Goal: Task Accomplishment & Management: Complete application form

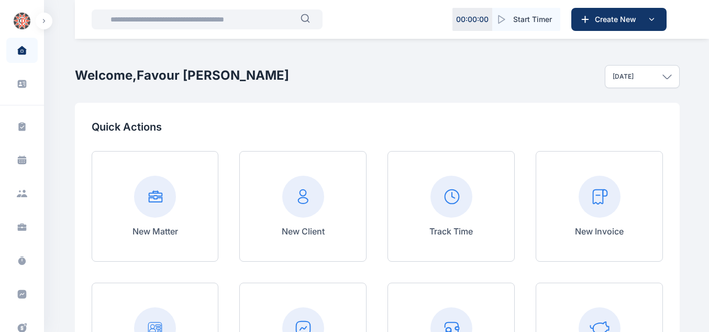
click at [610, 203] on rect at bounding box center [600, 196] width 42 height 42
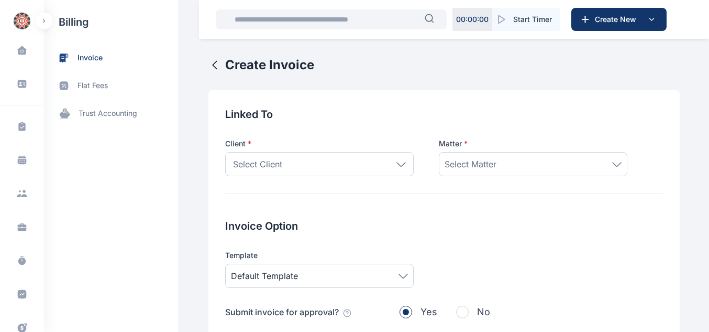
click at [386, 169] on div "Select Client" at bounding box center [319, 164] width 189 height 24
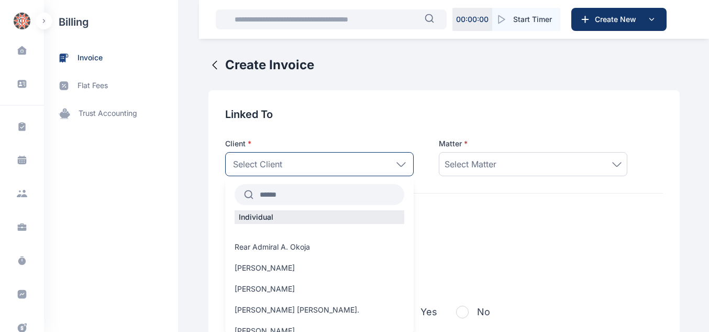
click at [301, 203] on input "text" at bounding box center [329, 194] width 151 height 19
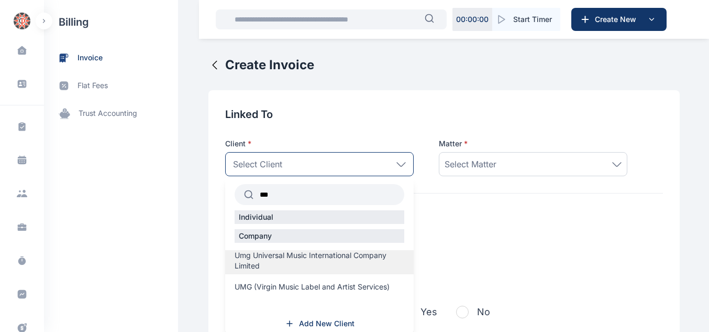
type input "***"
click at [256, 259] on span "Umg Universal Music International Company Limited" at bounding box center [320, 260] width 170 height 21
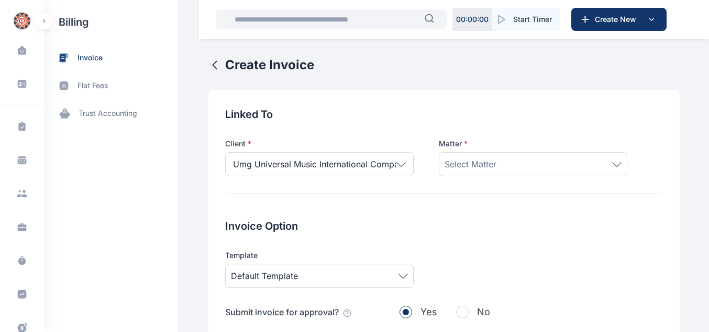
click at [479, 153] on div "Select Matter" at bounding box center [533, 164] width 189 height 24
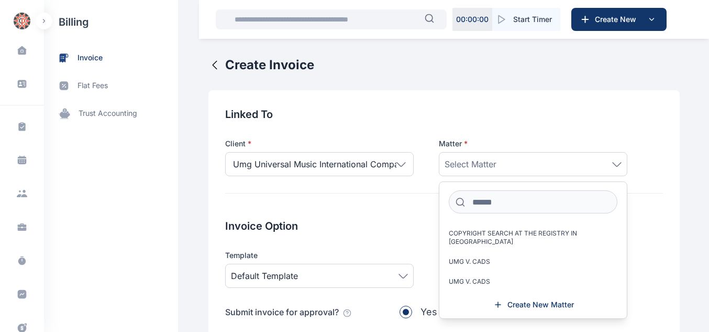
scroll to position [233, 0]
click at [508, 288] on span "POST-INCORPORATION FILINGS" at bounding box center [497, 292] width 97 height 8
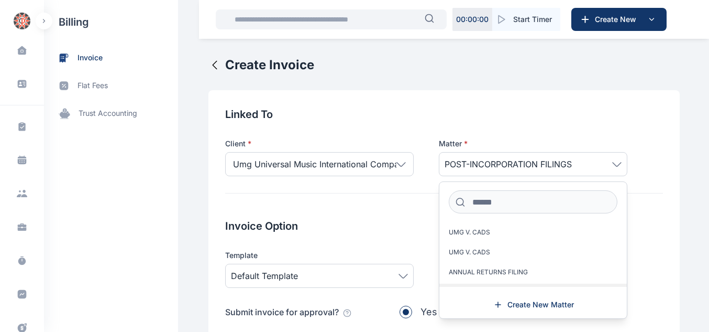
click at [537, 288] on span "POST-INCORPORATION FILINGS" at bounding box center [497, 292] width 97 height 8
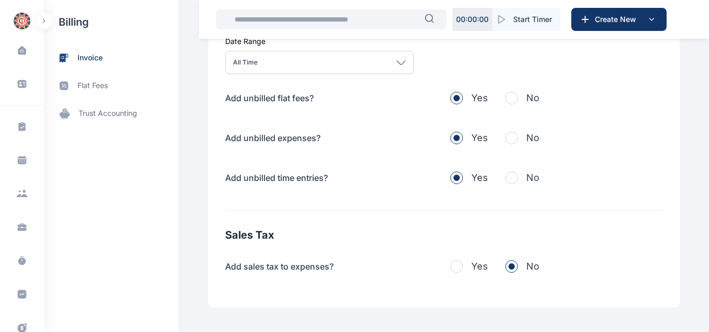
scroll to position [367, 0]
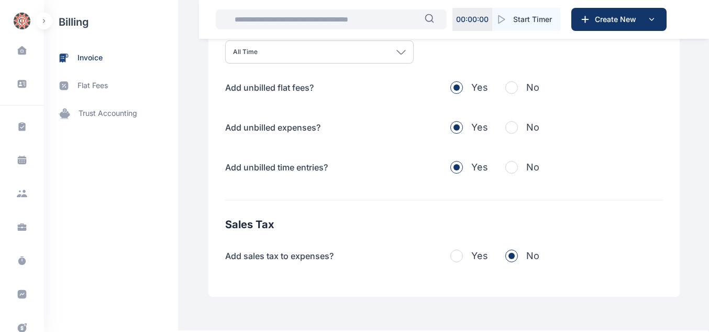
click at [507, 86] on span "button" at bounding box center [511, 87] width 13 height 13
click at [507, 127] on span "button" at bounding box center [511, 127] width 13 height 13
click at [505, 168] on span "button" at bounding box center [511, 167] width 13 height 13
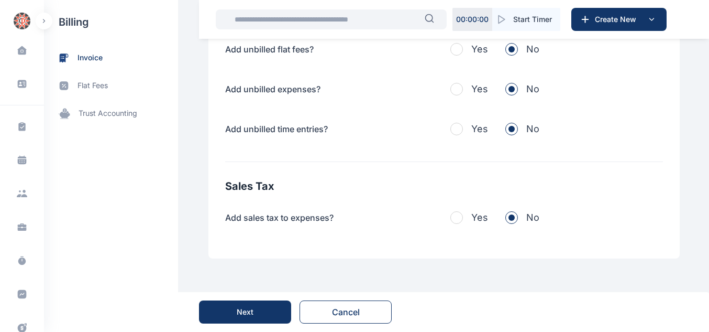
click at [258, 305] on button "Next" at bounding box center [245, 311] width 92 height 23
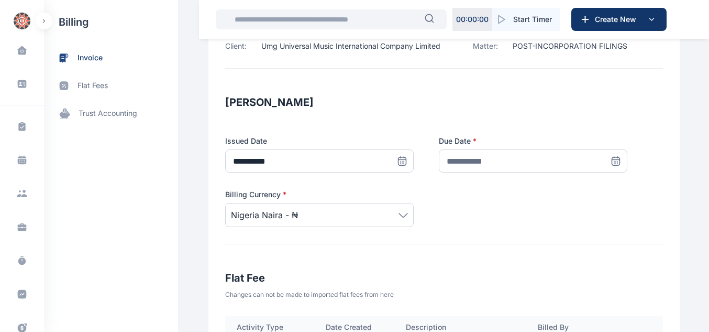
scroll to position [136, 0]
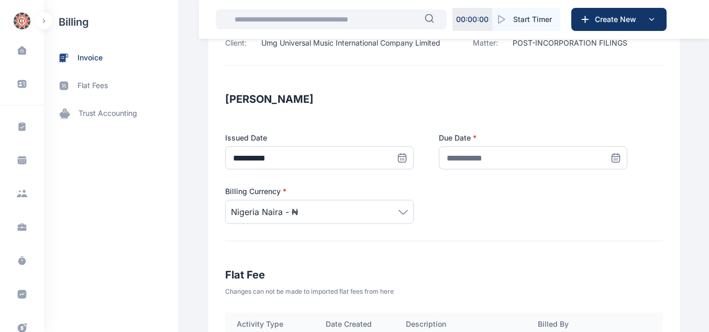
click at [406, 157] on icon at bounding box center [402, 157] width 7 height 0
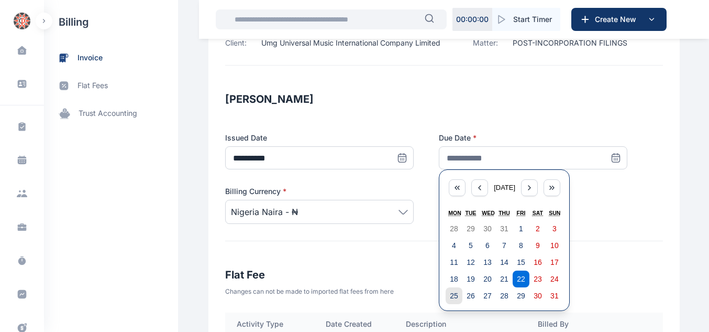
click at [450, 292] on abbr "25" at bounding box center [454, 295] width 8 height 8
type input "**********"
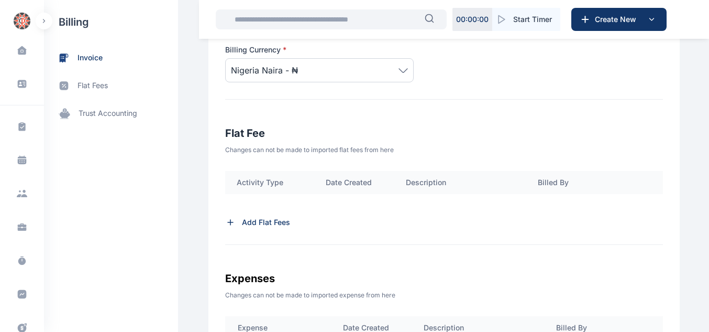
scroll to position [294, 0]
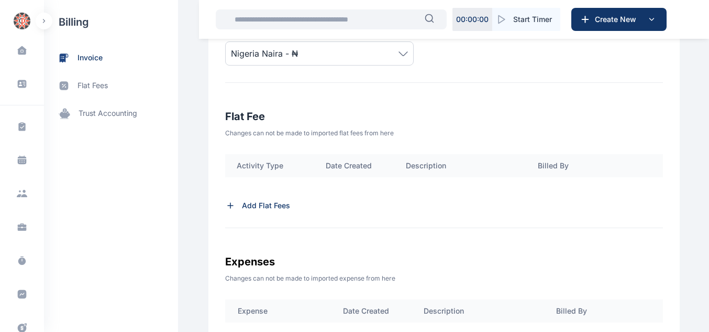
click at [256, 210] on p "Add Flat Fees" at bounding box center [266, 205] width 48 height 10
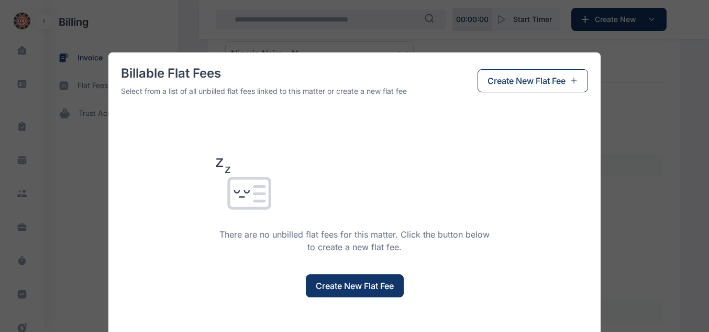
click at [335, 290] on span "Create New Flat Fee" at bounding box center [355, 285] width 78 height 13
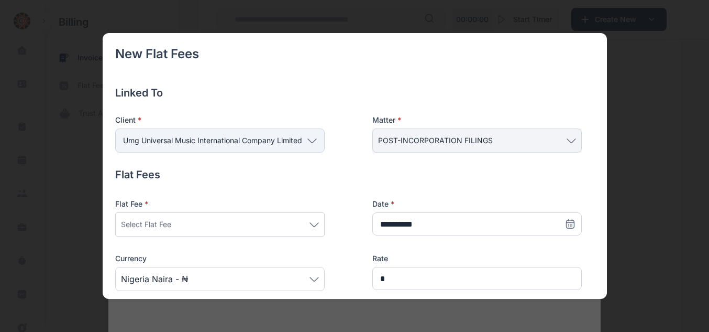
click at [311, 230] on div "Select Flat Fee" at bounding box center [220, 224] width 198 height 13
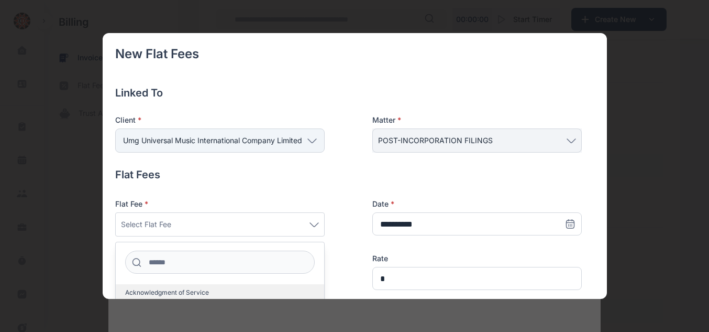
click at [182, 294] on span "Acknowledgment of Service" at bounding box center [167, 292] width 84 height 8
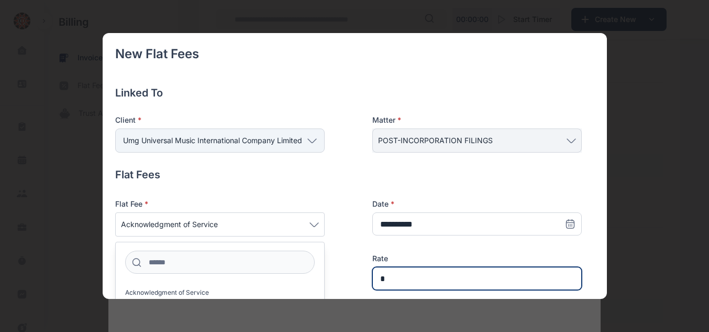
click at [393, 282] on input "*" at bounding box center [477, 278] width 210 height 23
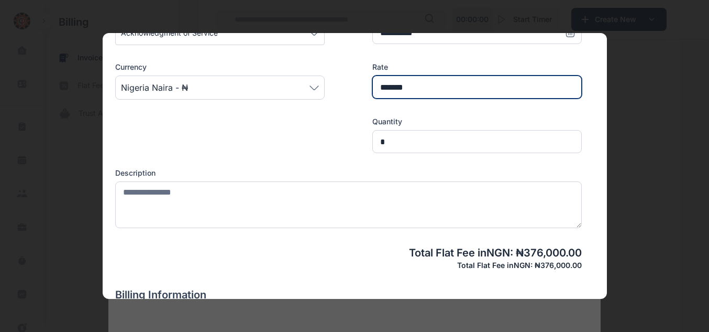
scroll to position [191, 0]
type input "*******"
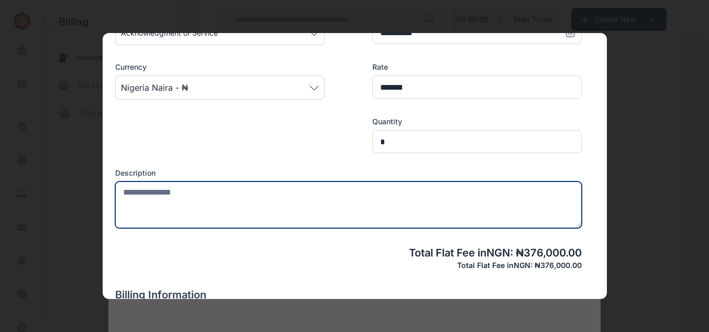
click at [320, 196] on textarea at bounding box center [348, 204] width 467 height 47
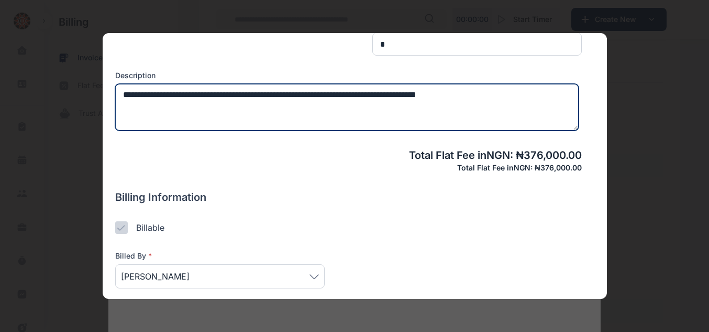
scroll to position [331, 0]
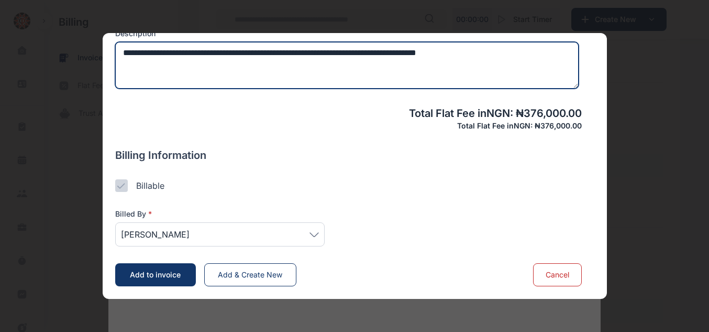
type textarea "**********"
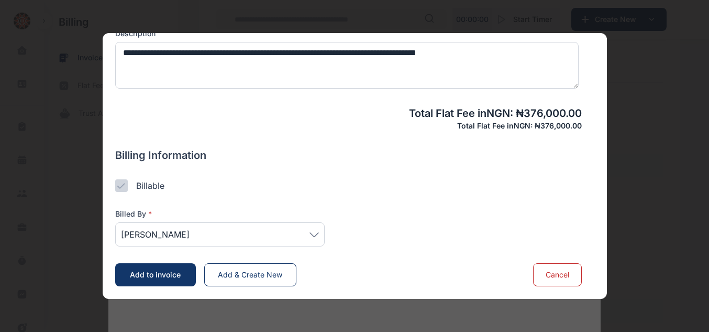
click at [308, 236] on span "[PERSON_NAME]" at bounding box center [220, 234] width 198 height 13
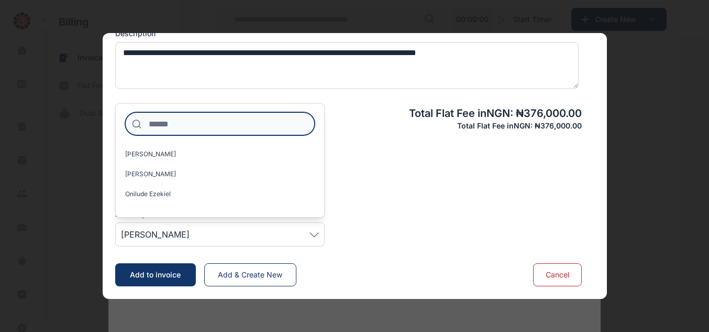
click at [189, 129] on input at bounding box center [220, 123] width 190 height 23
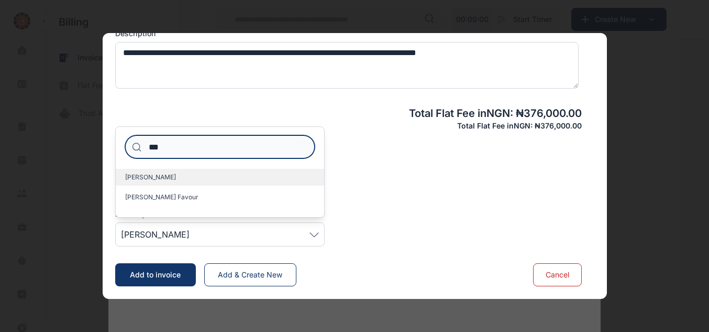
type input "***"
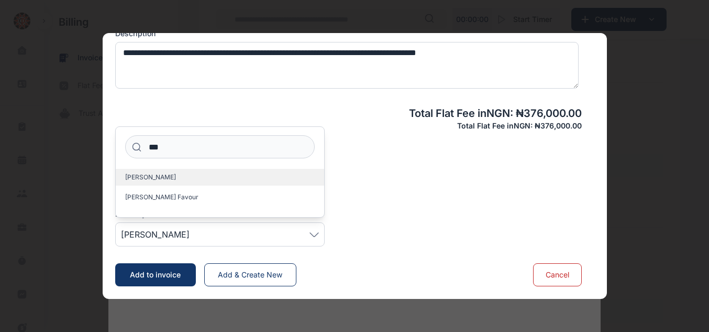
click at [150, 172] on label "[PERSON_NAME]" at bounding box center [220, 177] width 208 height 17
click at [178, 279] on span "Add to invoice" at bounding box center [155, 274] width 51 height 9
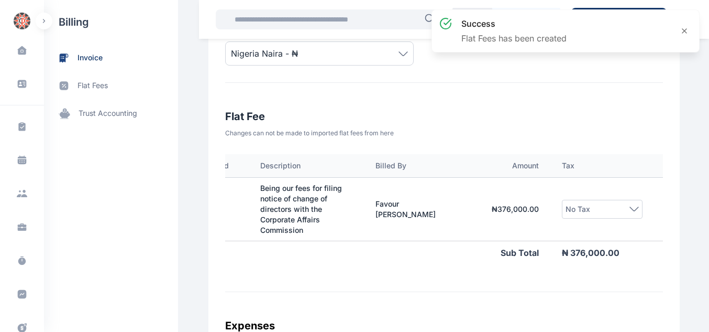
scroll to position [0, 184]
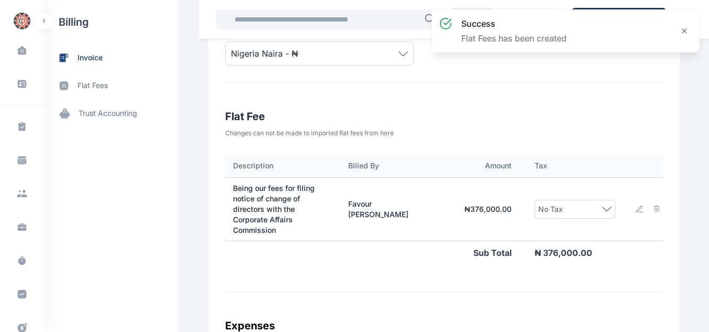
click at [603, 208] on icon at bounding box center [607, 209] width 8 height 4
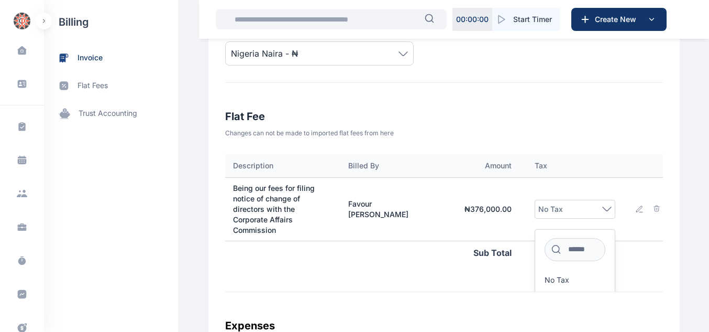
scroll to position [46, 184]
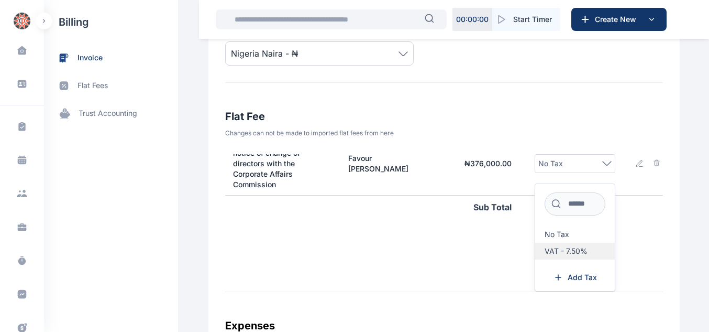
click at [554, 252] on span "VAT - 7.50%" at bounding box center [566, 251] width 43 height 8
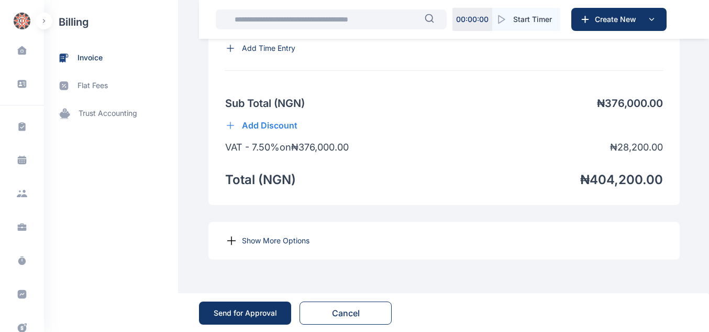
scroll to position [820, 0]
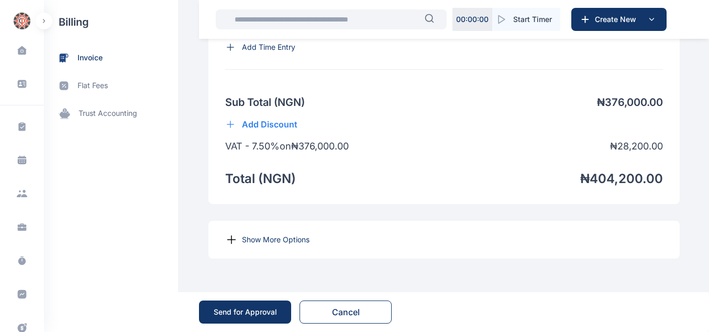
click at [246, 245] on p "Show More Options" at bounding box center [276, 239] width 68 height 10
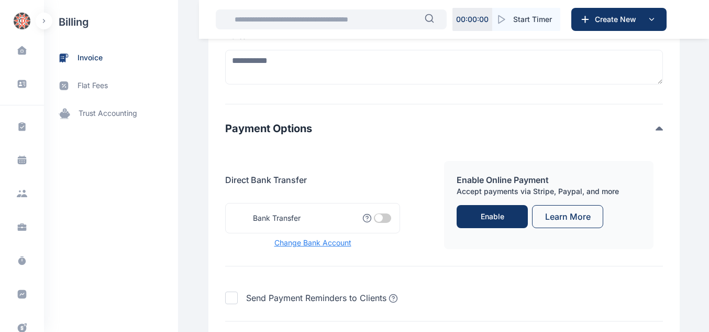
scroll to position [1175, 0]
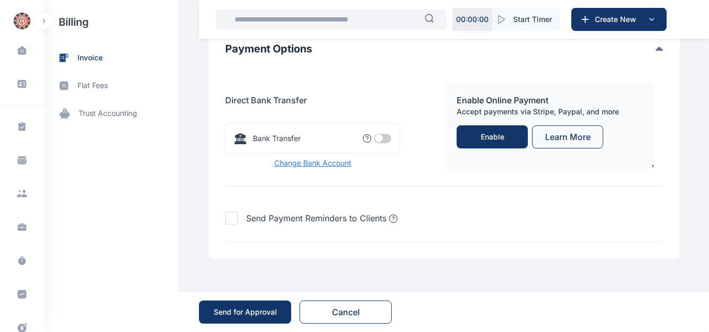
click at [384, 139] on span at bounding box center [382, 138] width 17 height 9
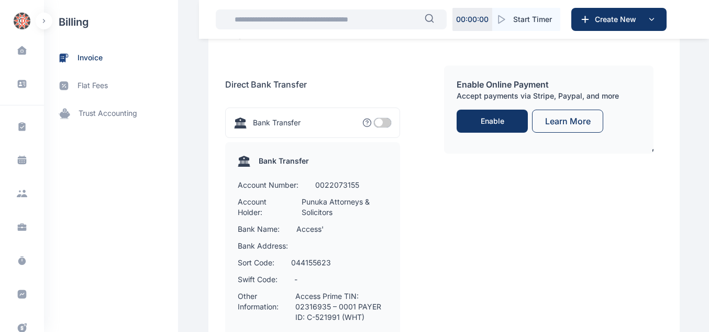
scroll to position [1371, 0]
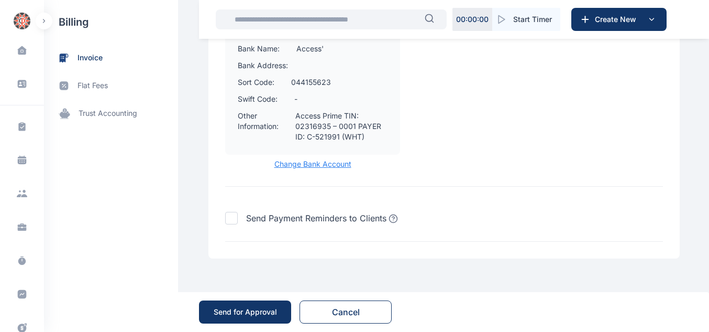
click at [272, 310] on div "Send for Approval" at bounding box center [245, 311] width 63 height 10
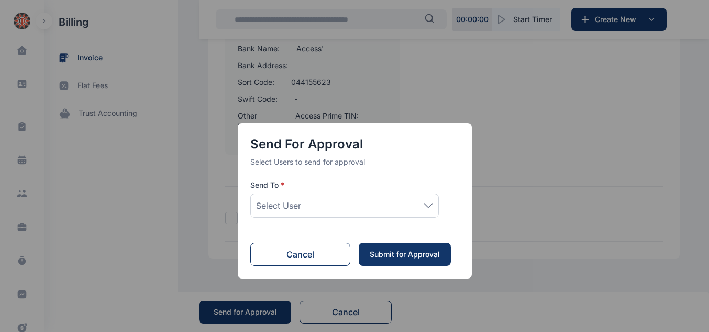
click at [382, 211] on div "Select User" at bounding box center [344, 205] width 177 height 13
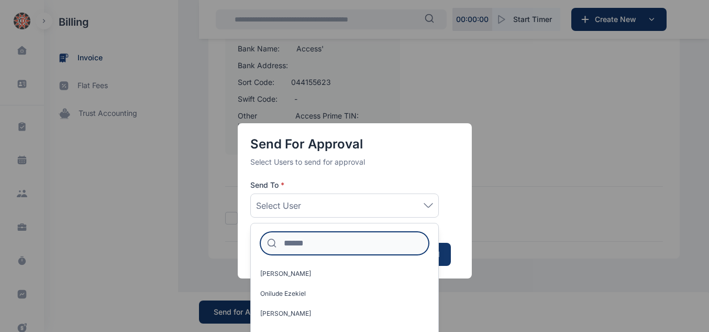
click at [323, 241] on input at bounding box center [344, 243] width 169 height 23
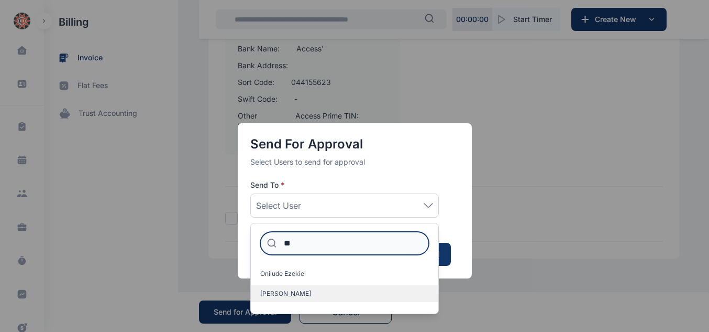
type input "**"
click at [281, 292] on span "[PERSON_NAME]" at bounding box center [285, 293] width 51 height 8
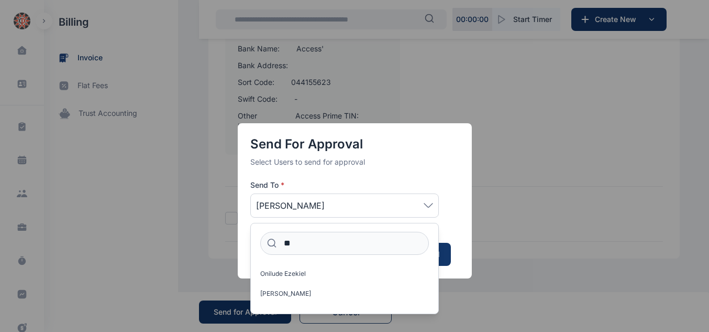
click at [448, 258] on button "Submit for Approval" at bounding box center [405, 254] width 92 height 23
